Goal: Information Seeking & Learning: Understand process/instructions

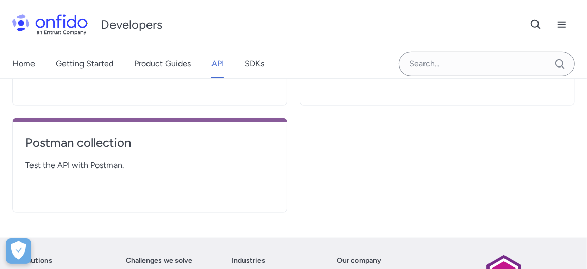
scroll to position [305, 0]
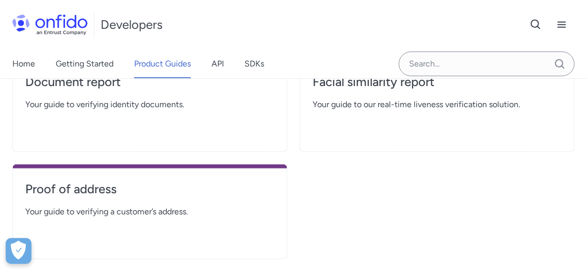
scroll to position [279, 0]
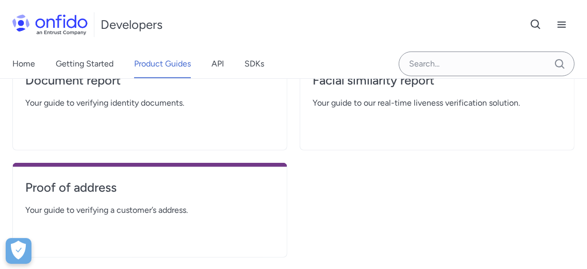
drag, startPoint x: 583, startPoint y: 137, endPoint x: 583, endPoint y: 126, distance: 10.3
click at [583, 126] on div "Product Guides Entrust's product guides offer detailed information about our ra…" at bounding box center [293, 60] width 587 height 445
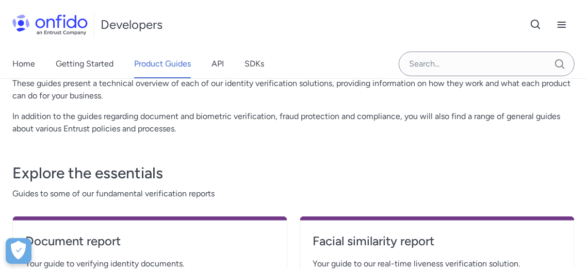
scroll to position [107, 0]
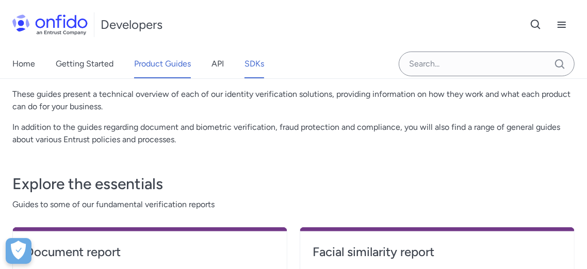
click at [258, 61] on link "SDKs" at bounding box center [255, 64] width 20 height 29
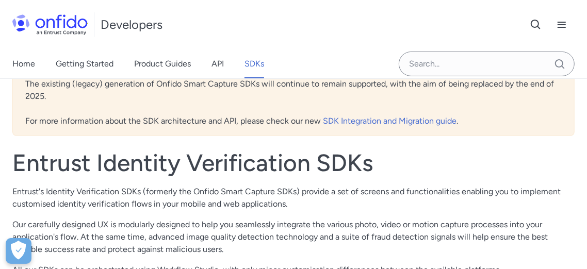
scroll to position [161, 0]
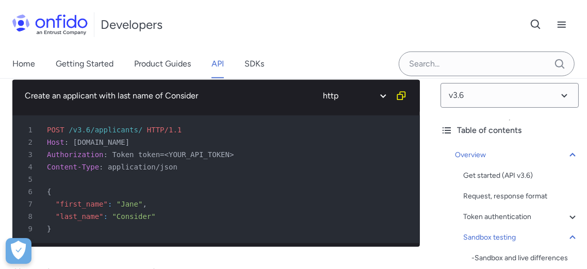
scroll to position [3443, 0]
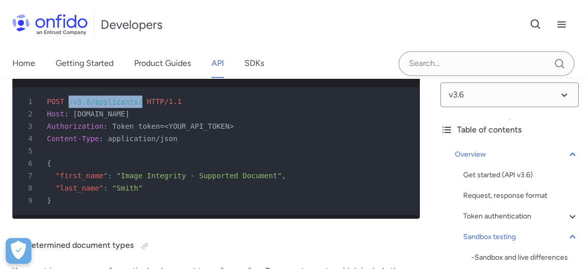
drag, startPoint x: 67, startPoint y: 127, endPoint x: 136, endPoint y: 127, distance: 69.1
click at [136, 108] on div "1 POST /v3.6/applicants/ HTTP/1.1" at bounding box center [211, 102] width 389 height 12
copy span "/v3.6/applicants/"
click at [93, 158] on div "5" at bounding box center [211, 151] width 389 height 12
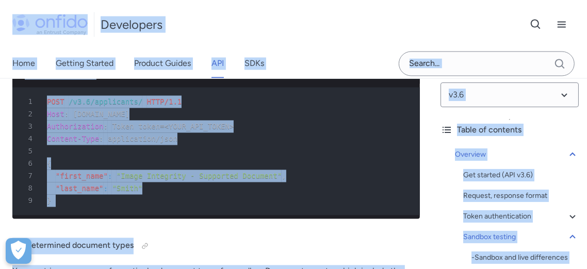
copy body "Following the acquisition, Onfido is now known as Entrust. Read more Developers…"
click at [257, 181] on span ""Image Integrity - Supported Document"" at bounding box center [199, 176] width 165 height 8
click at [100, 145] on div "4 Content-Type : application/json" at bounding box center [211, 139] width 389 height 12
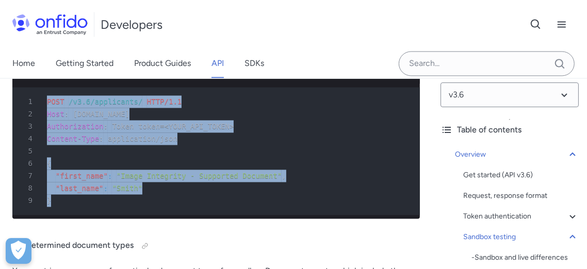
drag, startPoint x: 48, startPoint y: 125, endPoint x: 53, endPoint y: 226, distance: 100.7
click at [53, 216] on pre "1 POST /v3.6/applicants/ HTTP/1.1 2 Host : [DOMAIN_NAME] 3 Authorization : Toke…" at bounding box center [216, 152] width 408 height 128
copy pre "POST /v3.6/applicants/ HTTP/1.1 2 Host : [DOMAIN_NAME] 3 Authorization : Token …"
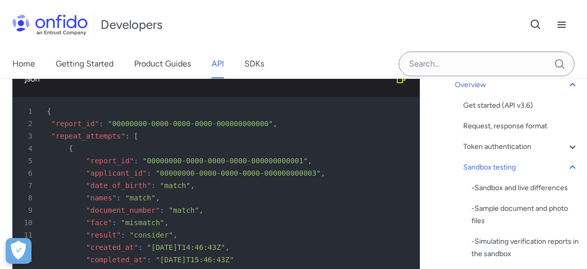
scroll to position [6589, 0]
